Goal: Find specific page/section: Find specific page/section

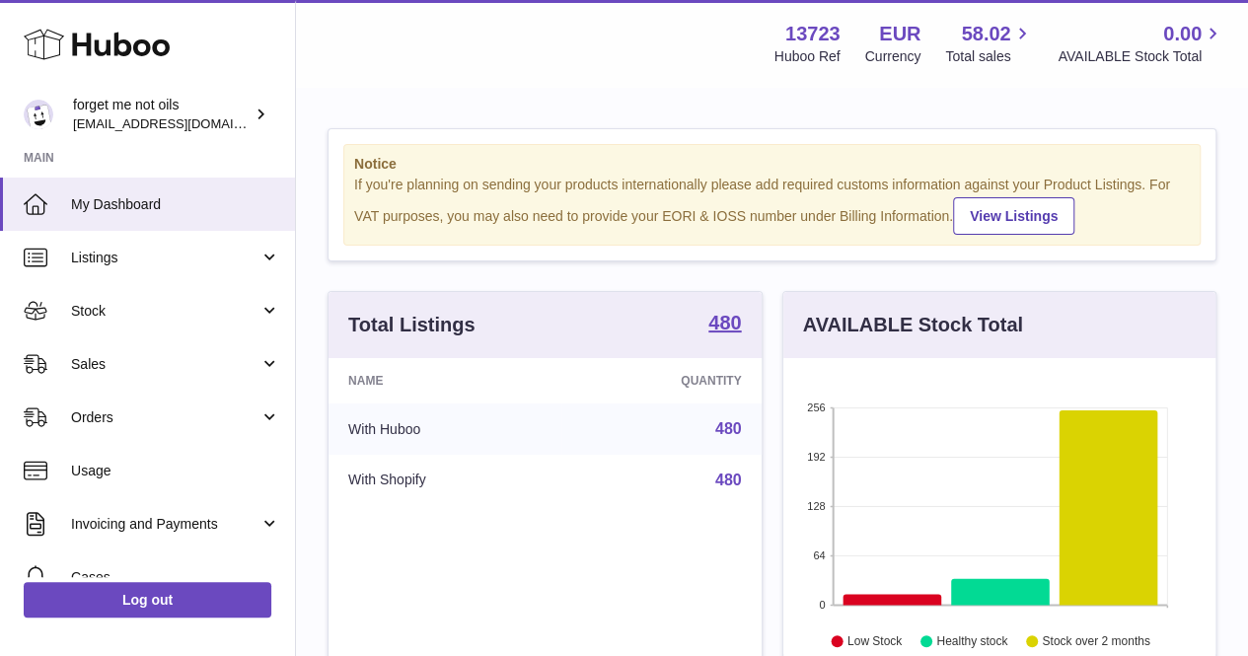
scroll to position [308, 432]
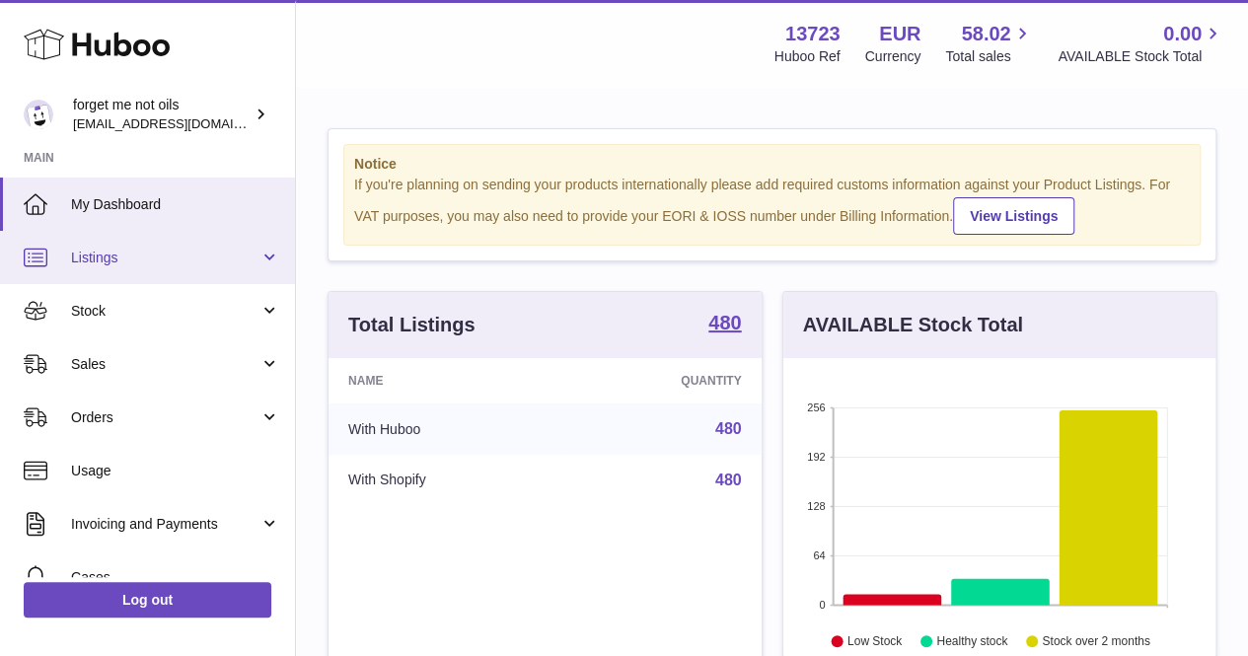
click at [220, 268] on link "Listings" at bounding box center [147, 257] width 295 height 53
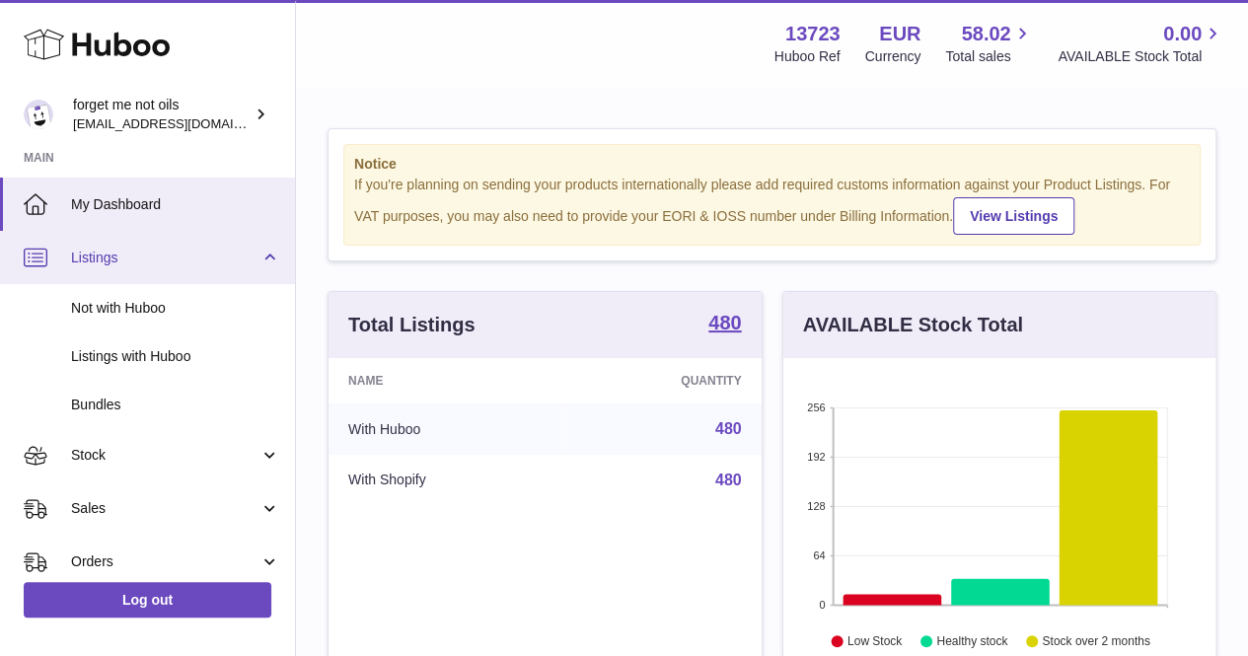
click at [185, 256] on span "Listings" at bounding box center [165, 258] width 188 height 19
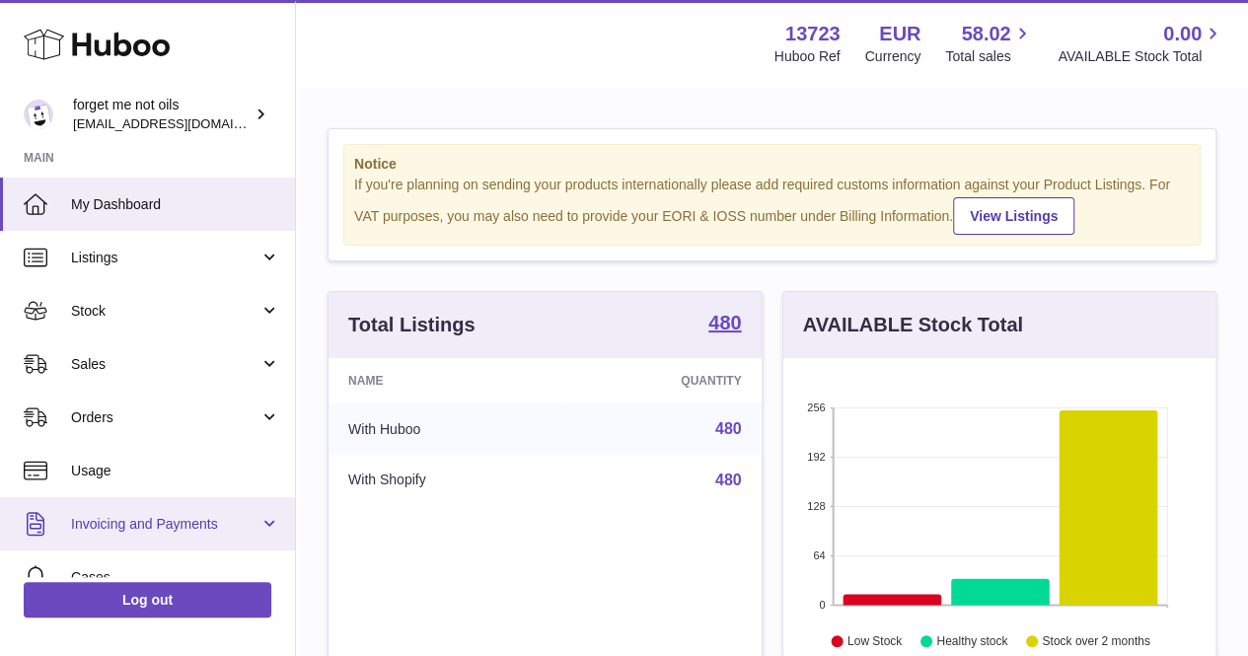
click at [156, 515] on span "Invoicing and Payments" at bounding box center [165, 524] width 188 height 19
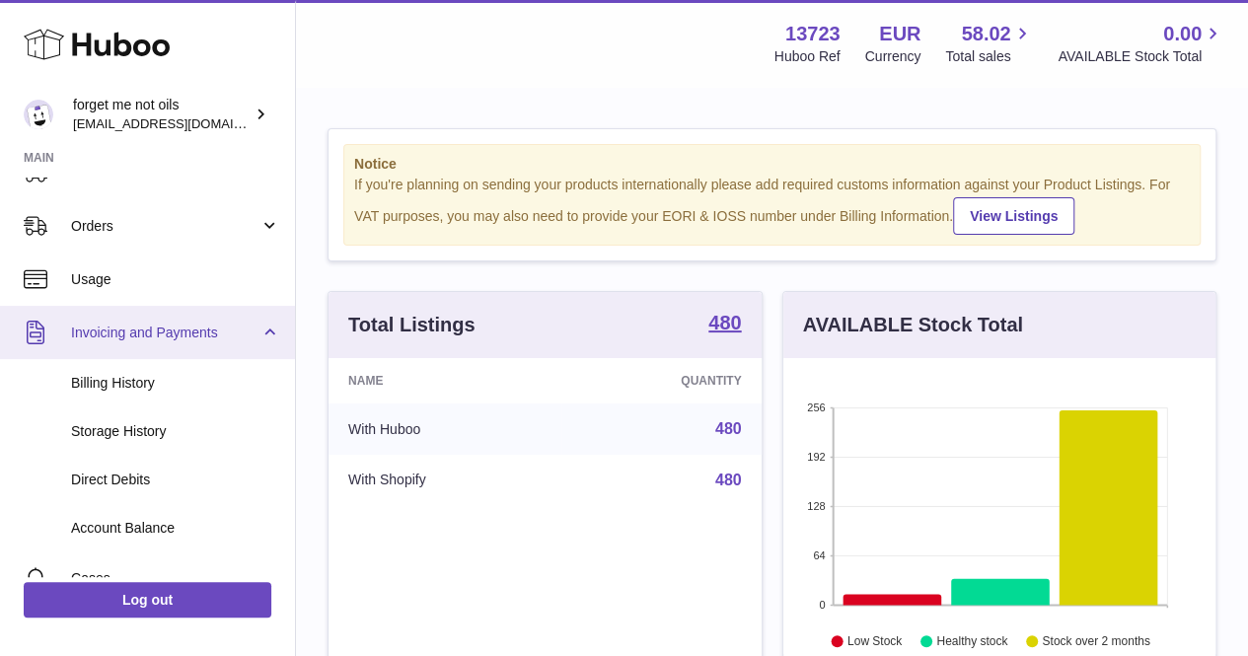
scroll to position [197, 0]
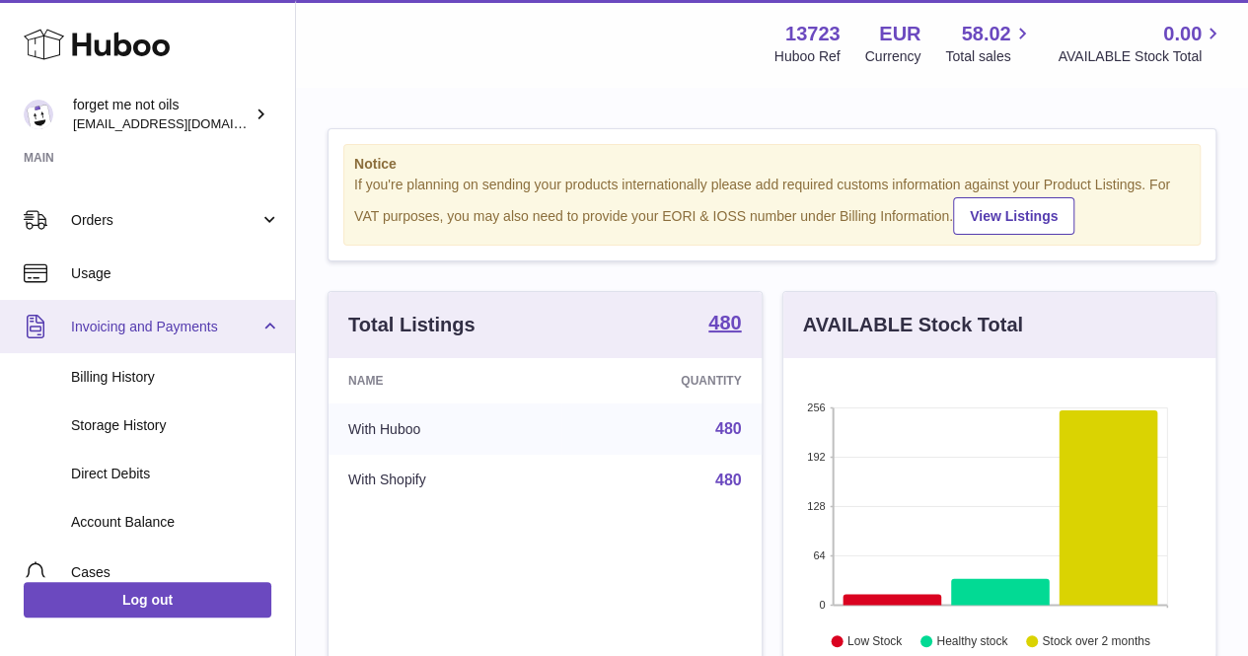
click at [156, 515] on span "Account Balance" at bounding box center [175, 522] width 209 height 19
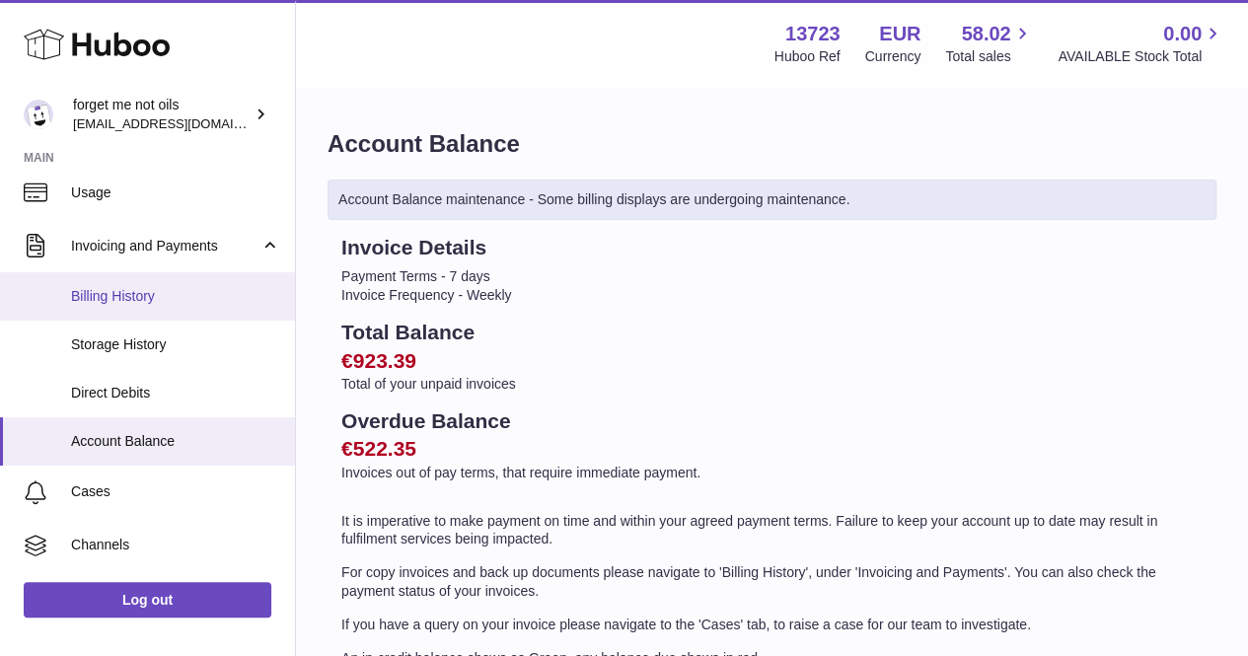
scroll to position [182, 0]
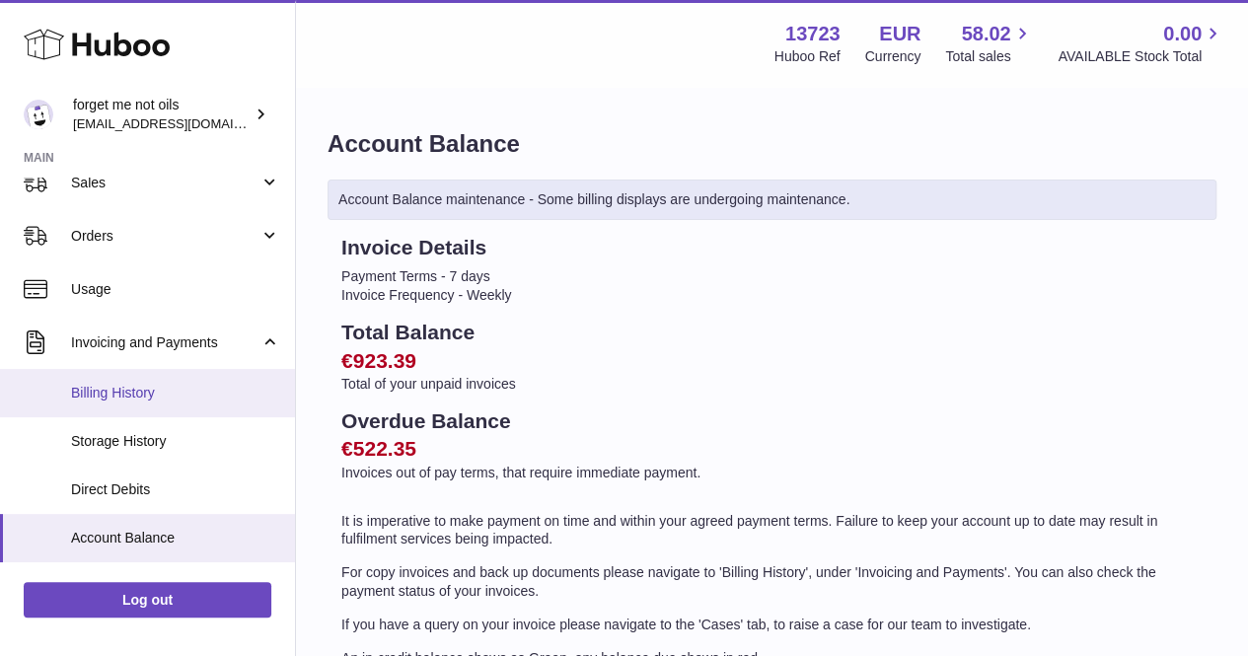
click at [119, 384] on span "Billing History" at bounding box center [175, 393] width 209 height 19
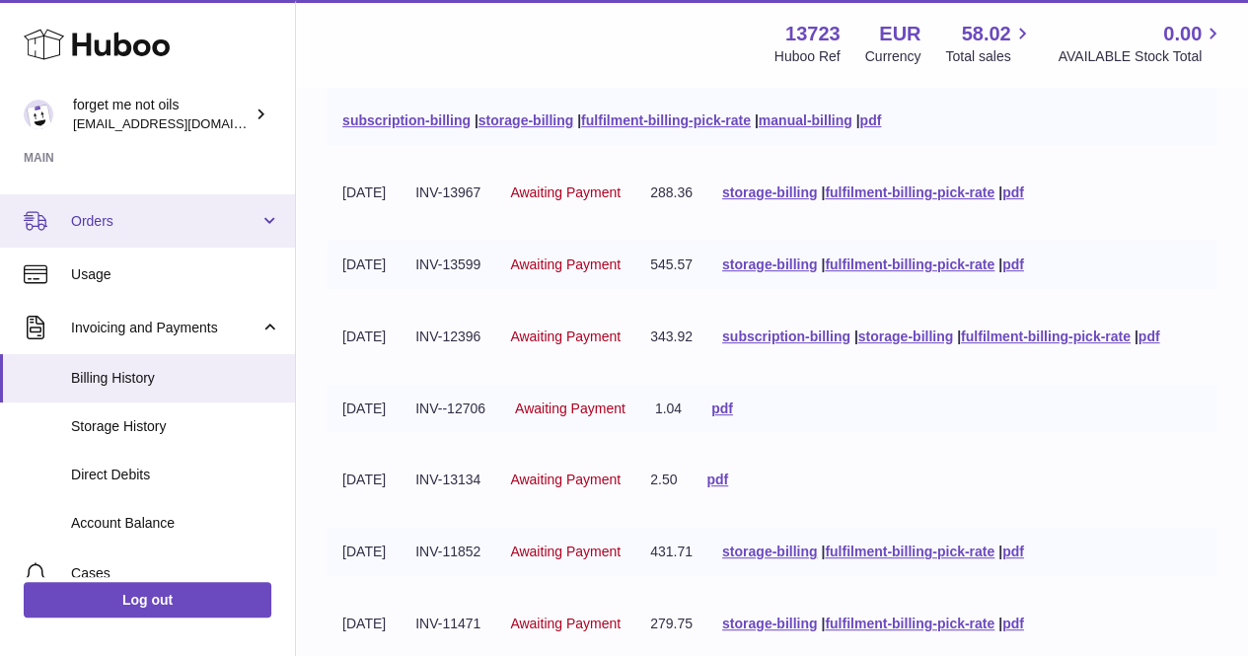
scroll to position [197, 0]
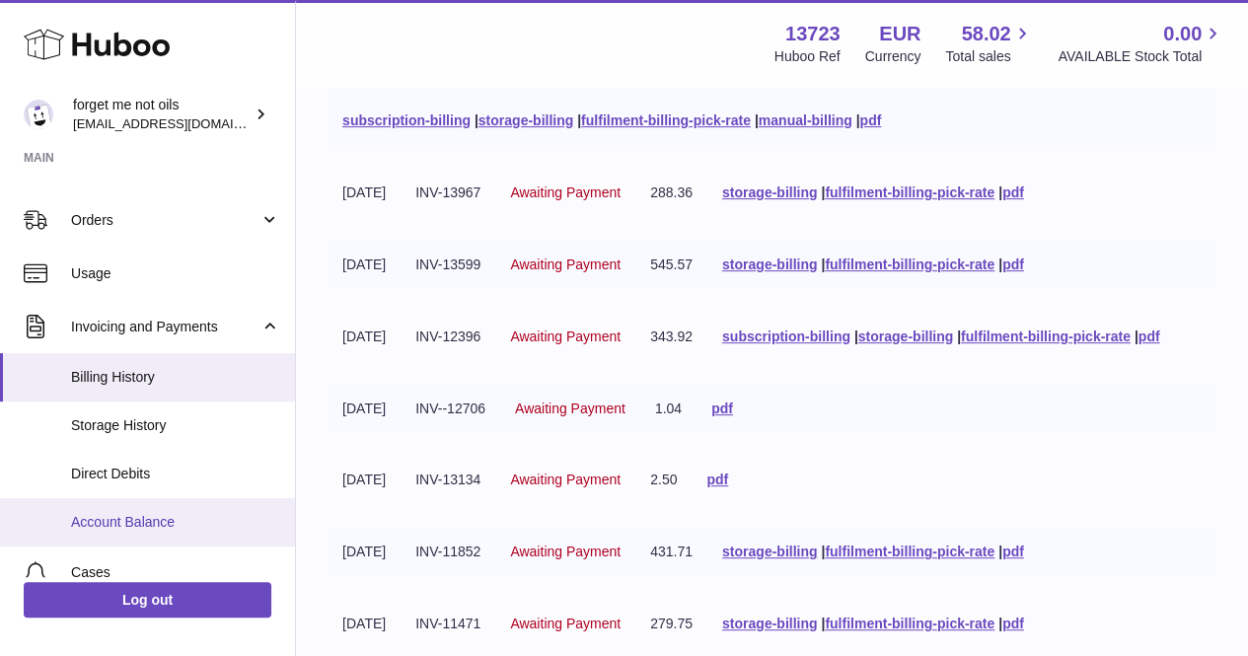
click at [129, 520] on span "Account Balance" at bounding box center [175, 522] width 209 height 19
